Goal: Task Accomplishment & Management: Complete application form

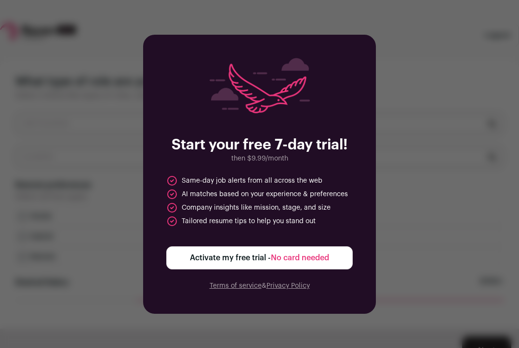
click at [323, 259] on span "No card needed" at bounding box center [300, 258] width 58 height 8
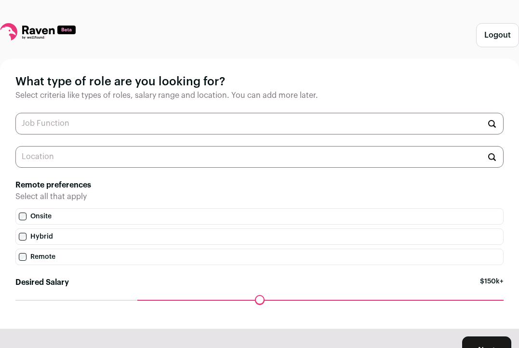
click at [65, 126] on input "text" at bounding box center [259, 124] width 488 height 22
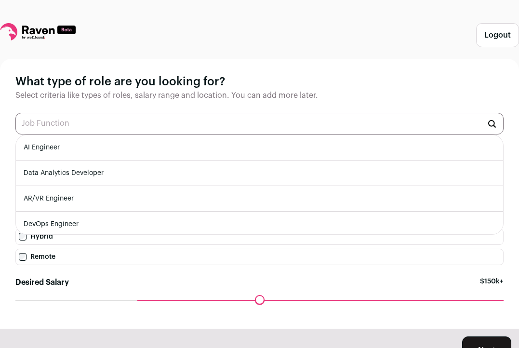
click at [115, 170] on li "Data Analytics Developer" at bounding box center [259, 174] width 487 height 26
type input "Data Analytics Developer"
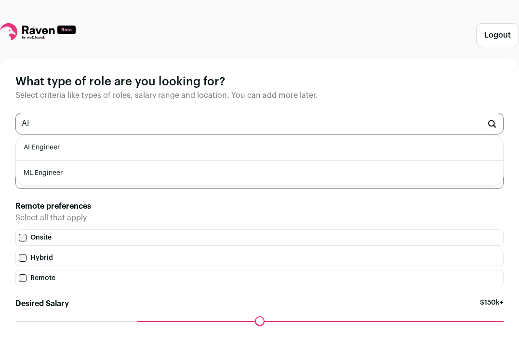
click at [110, 148] on li "AI Engineer" at bounding box center [259, 148] width 487 height 26
type input "AI Engineer"
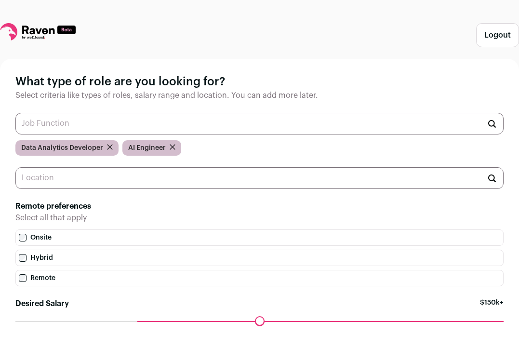
click at [122, 117] on input "text" at bounding box center [259, 124] width 488 height 22
click at [116, 123] on input "text" at bounding box center [259, 124] width 488 height 22
click at [112, 176] on input "text" at bounding box center [259, 178] width 488 height 22
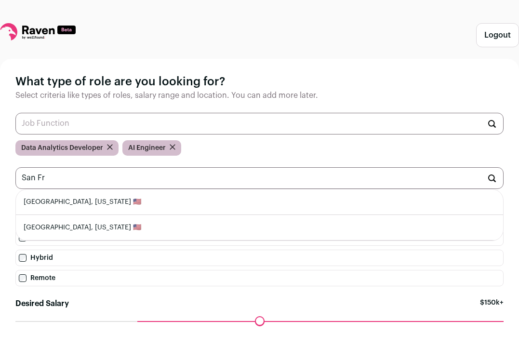
click at [108, 201] on li "San Francisco, California 🇺🇸" at bounding box center [259, 202] width 487 height 26
type input "San Francisco, California 🇺🇸"
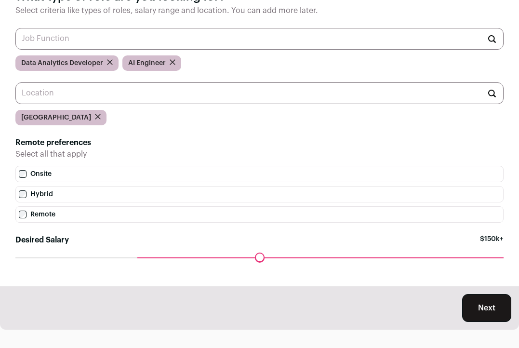
scroll to position [90, 0]
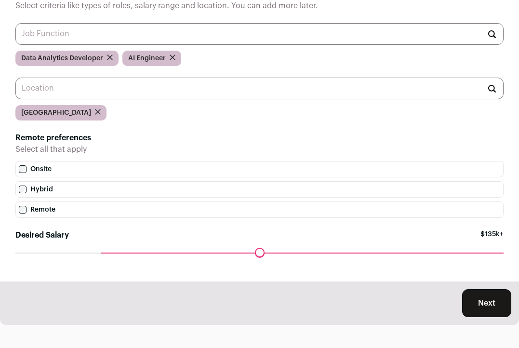
drag, startPoint x: 140, startPoint y: 253, endPoint x: 110, endPoint y: 252, distance: 30.4
click at [110, 253] on input "Desired Salary" at bounding box center [259, 253] width 488 height 0
drag, startPoint x: 101, startPoint y: 252, endPoint x: 32, endPoint y: 240, distance: 69.4
click at [32, 253] on input "Desired Salary" at bounding box center [259, 253] width 488 height 0
click at [495, 301] on button "Next" at bounding box center [486, 303] width 49 height 28
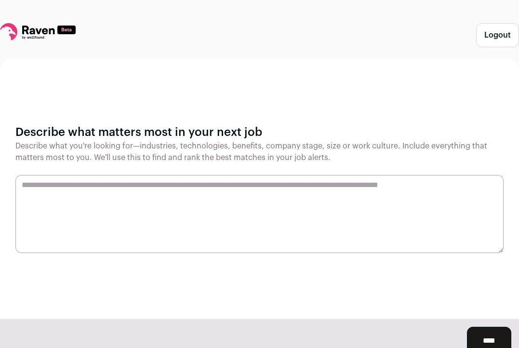
click at [316, 194] on textarea at bounding box center [259, 214] width 488 height 78
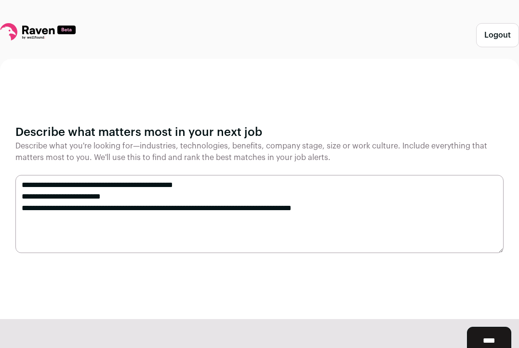
click at [274, 209] on textarea "**********" at bounding box center [259, 214] width 488 height 78
click at [392, 212] on textarea "**********" at bounding box center [259, 214] width 488 height 78
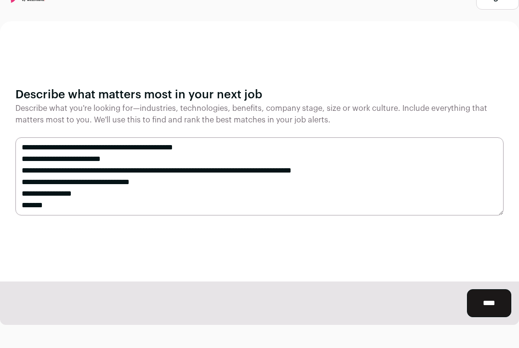
type textarea "**********"
click at [496, 299] on input "****" at bounding box center [489, 303] width 44 height 28
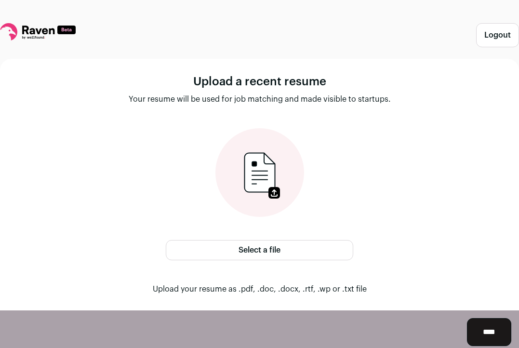
click at [296, 249] on label "Select a file" at bounding box center [260, 250] width 188 height 20
click at [0, 0] on input "Select a file" at bounding box center [0, 0] width 0 height 0
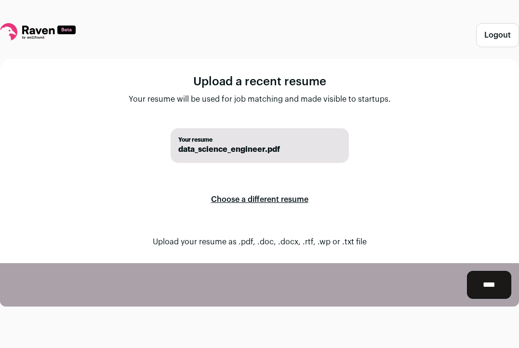
click at [488, 282] on input "****" at bounding box center [489, 285] width 44 height 28
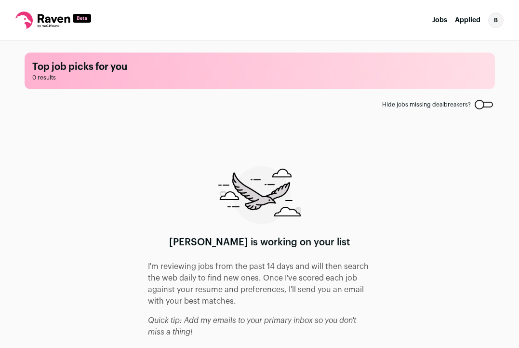
click at [494, 25] on div "b" at bounding box center [495, 20] width 15 height 15
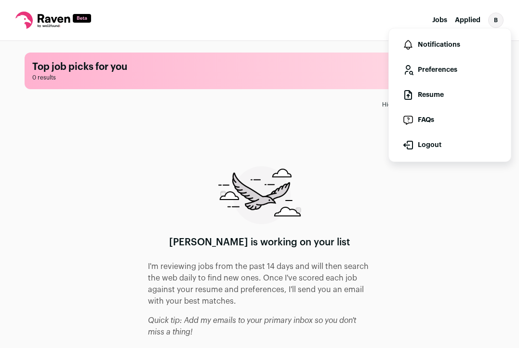
click at [444, 116] on link "FAQs" at bounding box center [450, 119] width 107 height 23
